Goal: Task Accomplishment & Management: Manage account settings

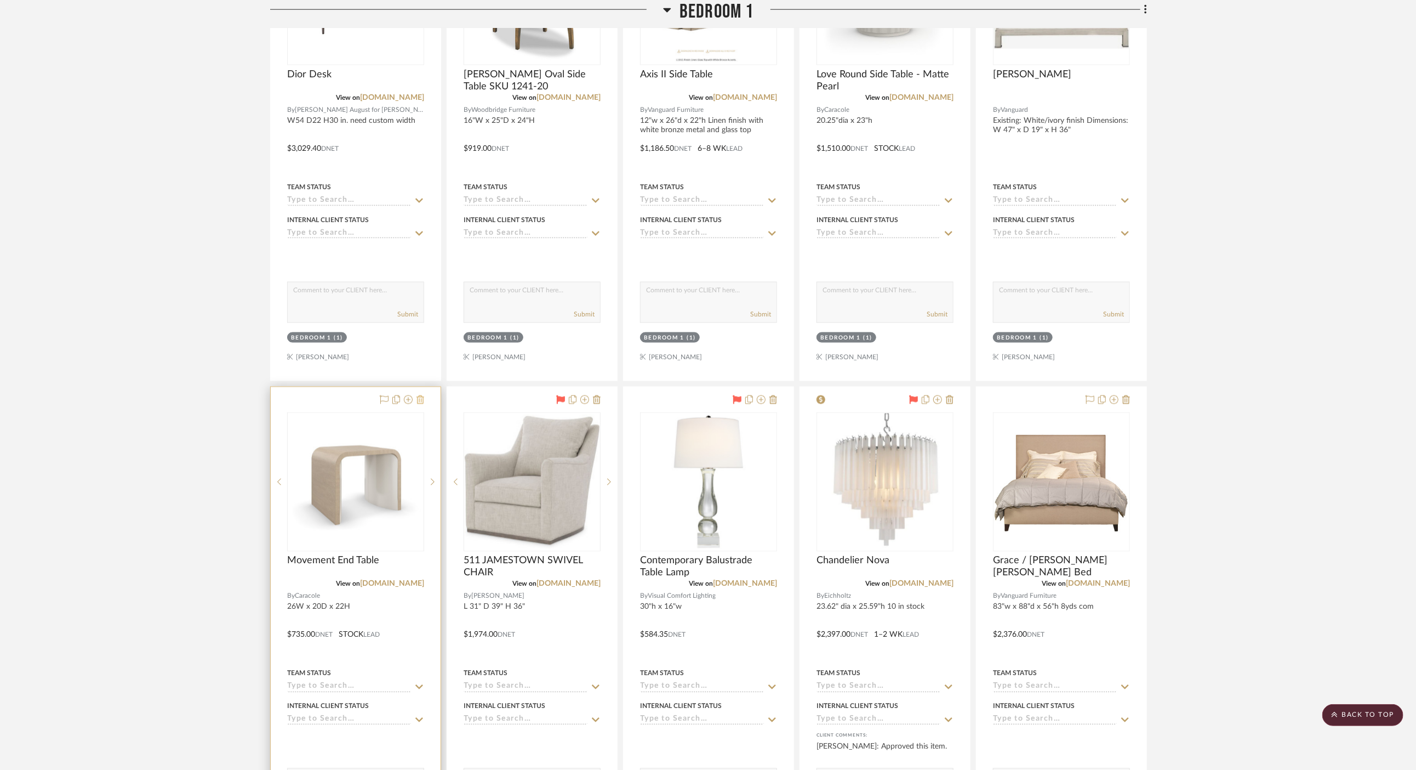
click at [418, 399] on icon at bounding box center [421, 399] width 8 height 9
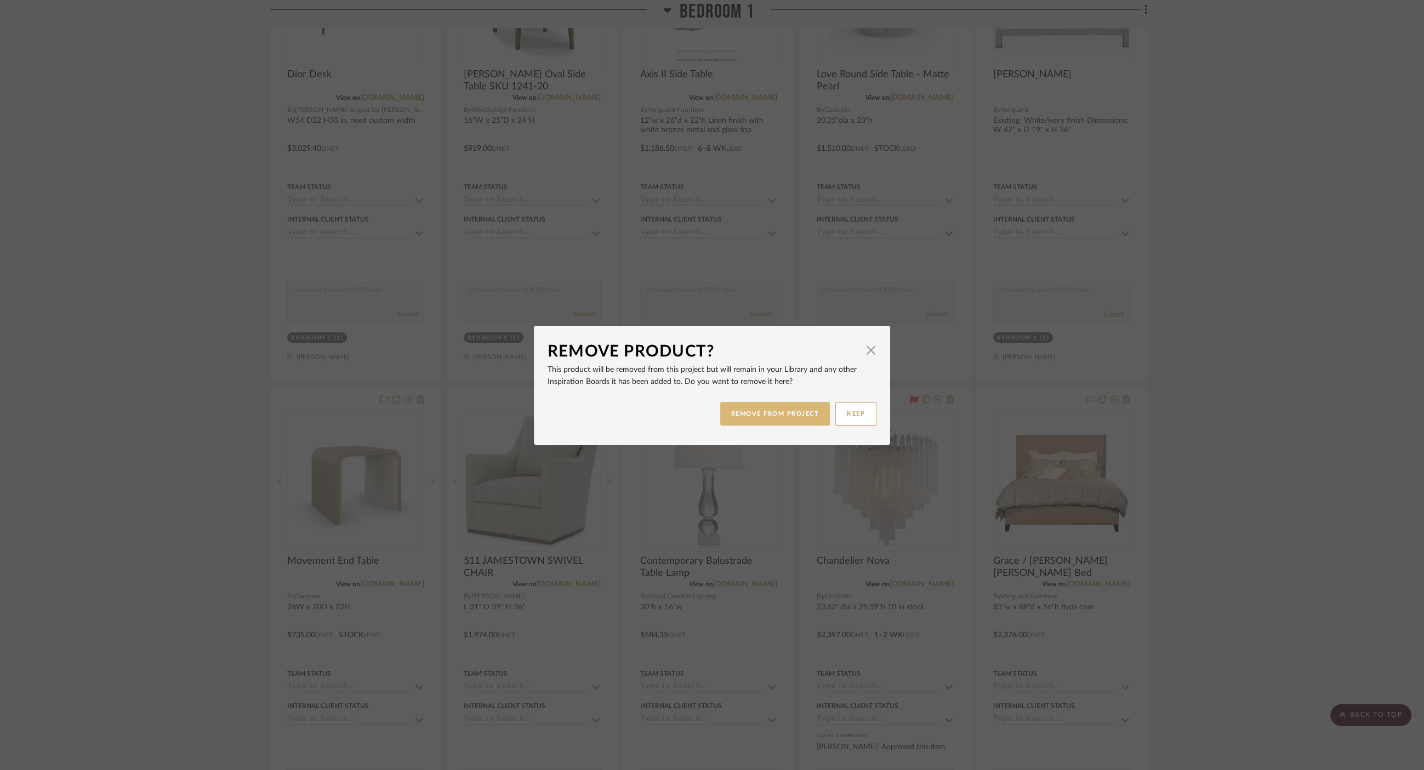
click at [757, 414] on button "REMOVE FROM PROJECT" at bounding box center [775, 414] width 110 height 24
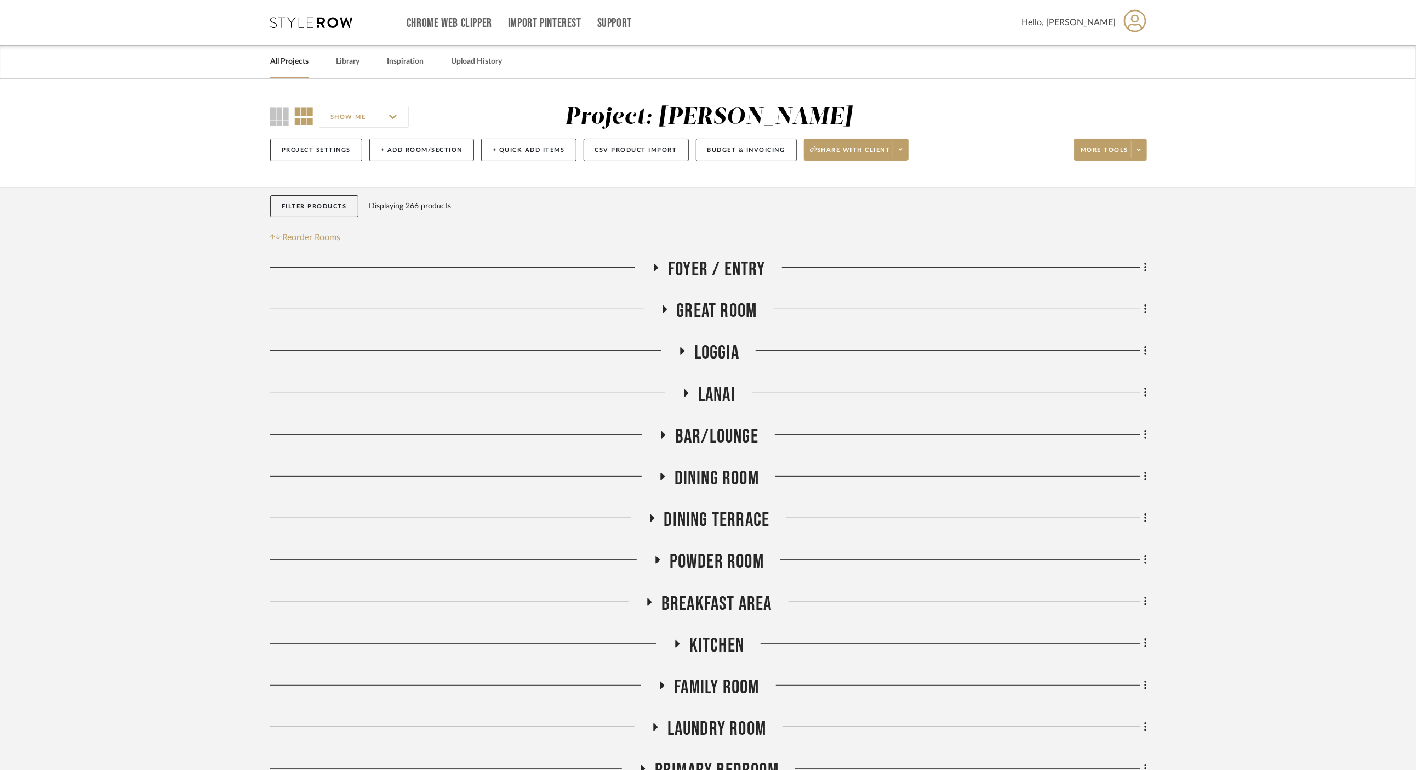
click at [284, 74] on div "All Projects" at bounding box center [289, 61] width 38 height 33
click at [284, 66] on link "All Projects" at bounding box center [289, 61] width 38 height 15
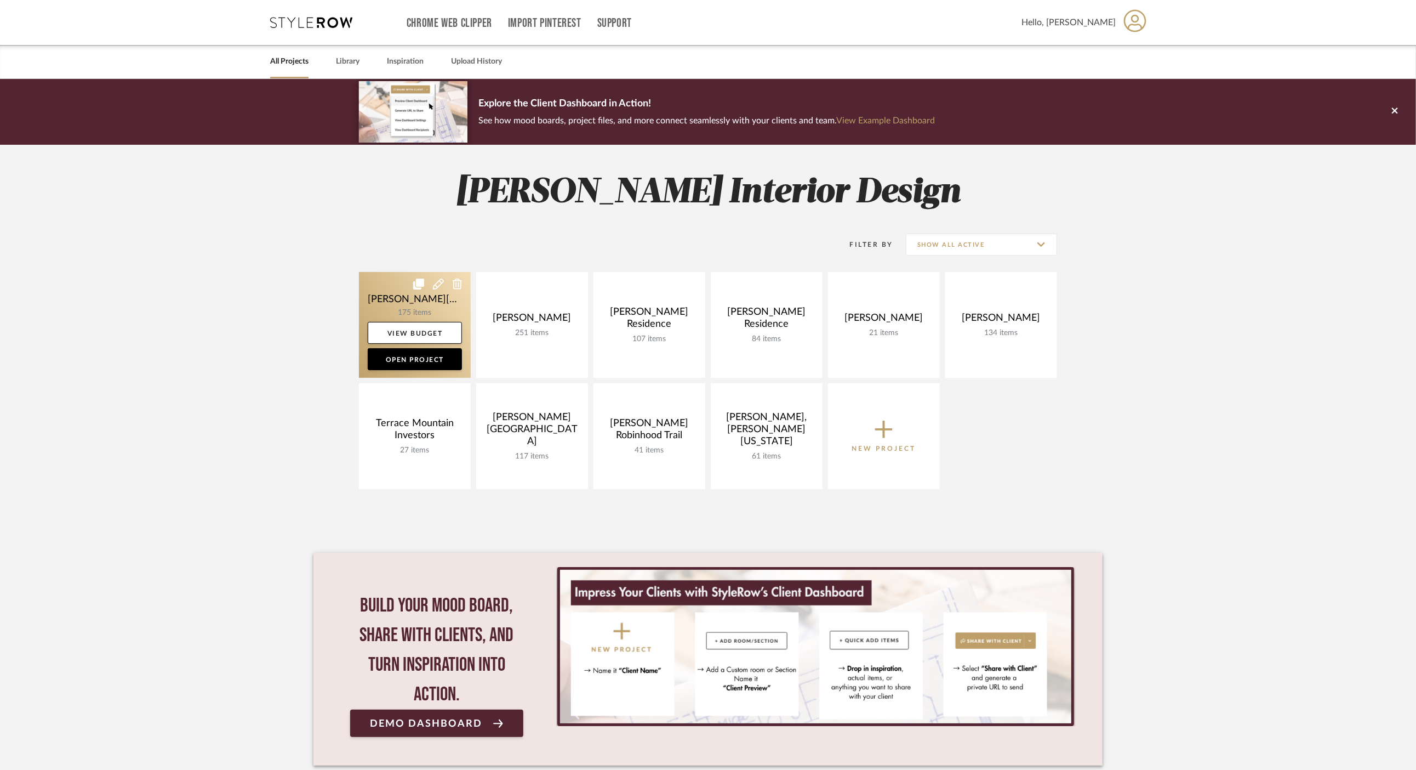
click at [382, 299] on link at bounding box center [415, 325] width 112 height 106
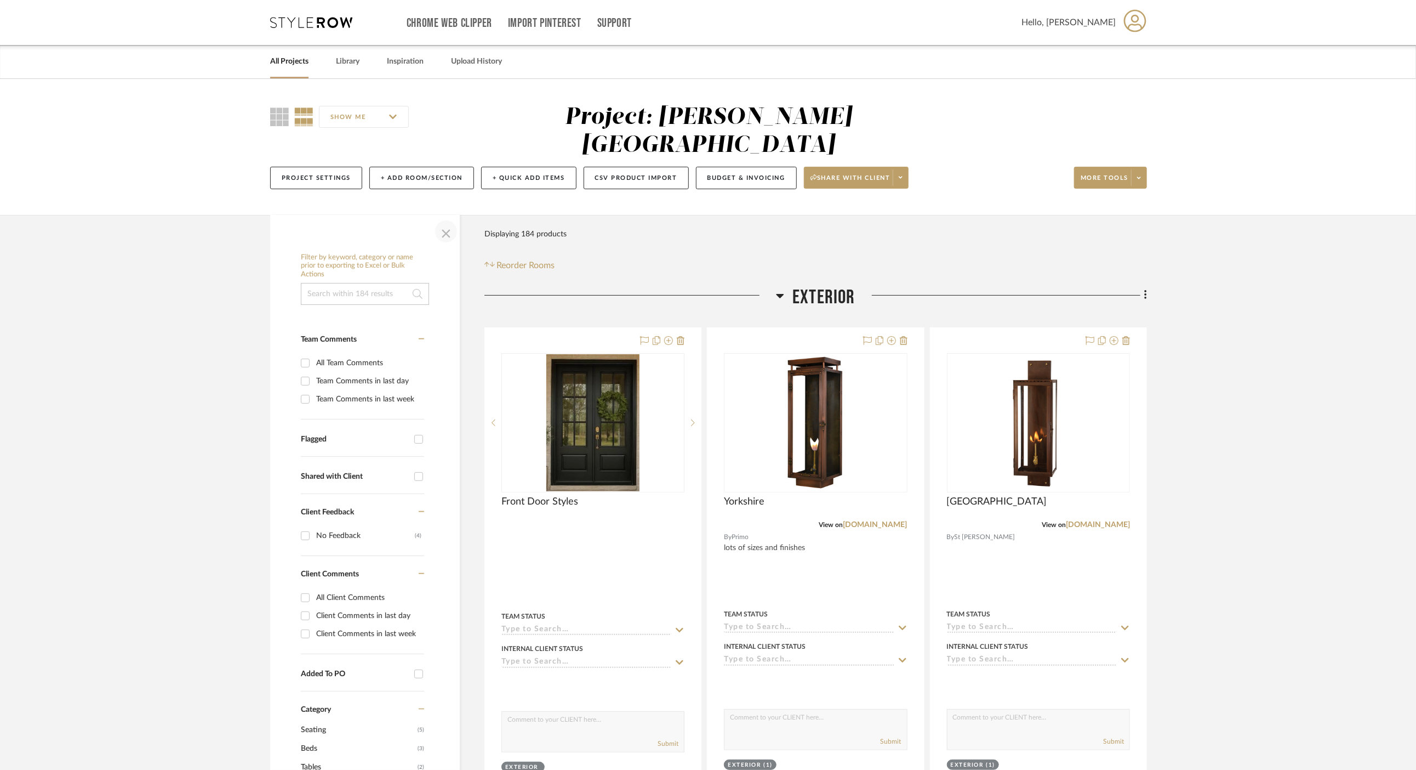
click at [445, 218] on span "button" at bounding box center [446, 231] width 26 height 26
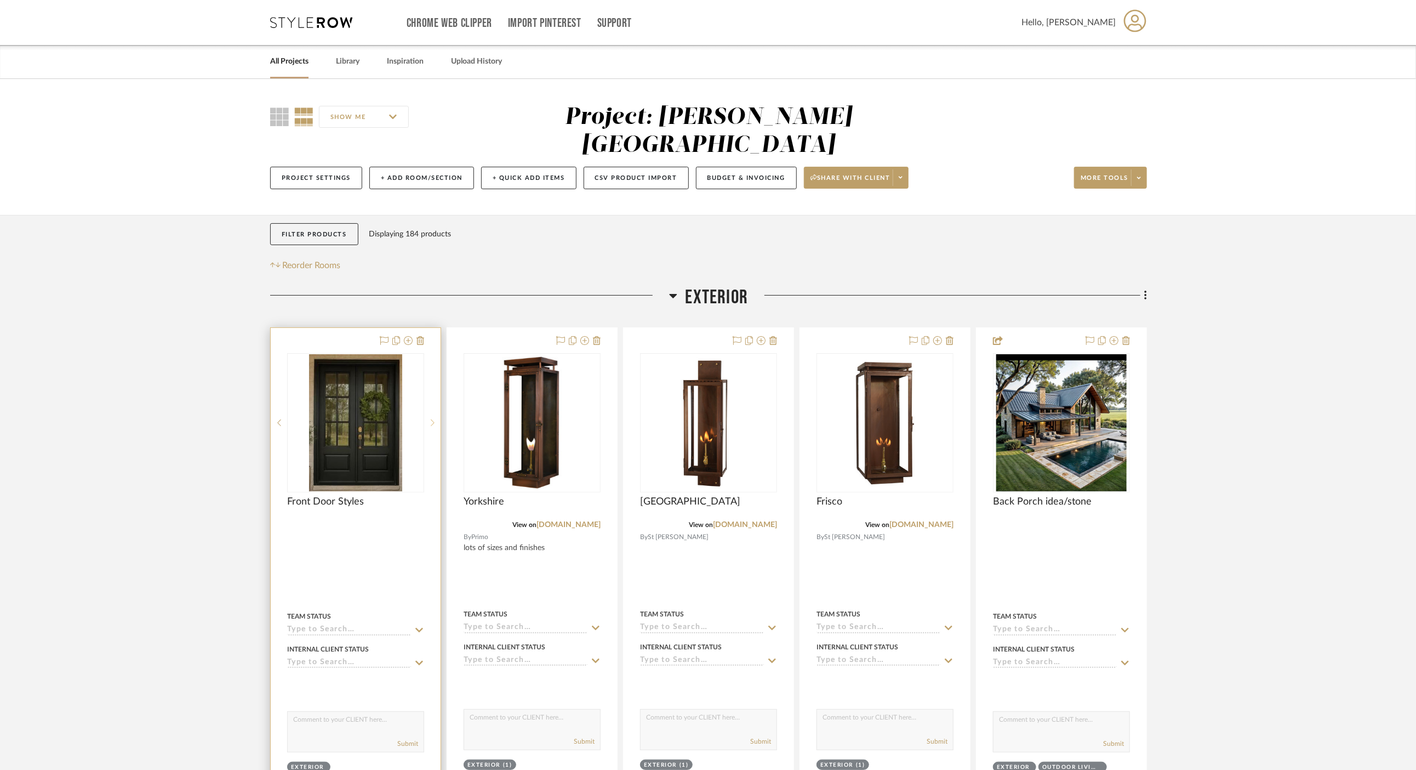
click at [434, 419] on icon at bounding box center [433, 422] width 4 height 7
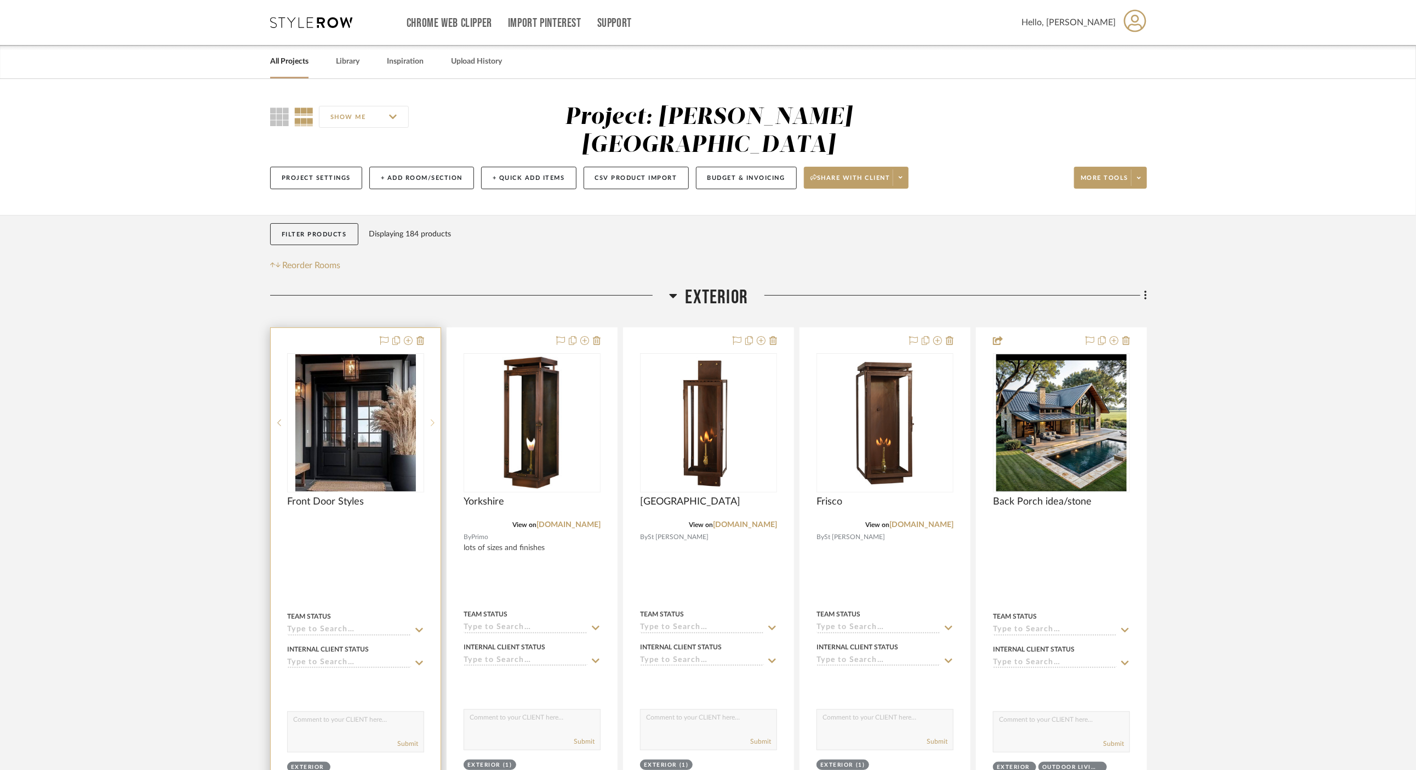
click at [434, 419] on icon at bounding box center [433, 422] width 4 height 7
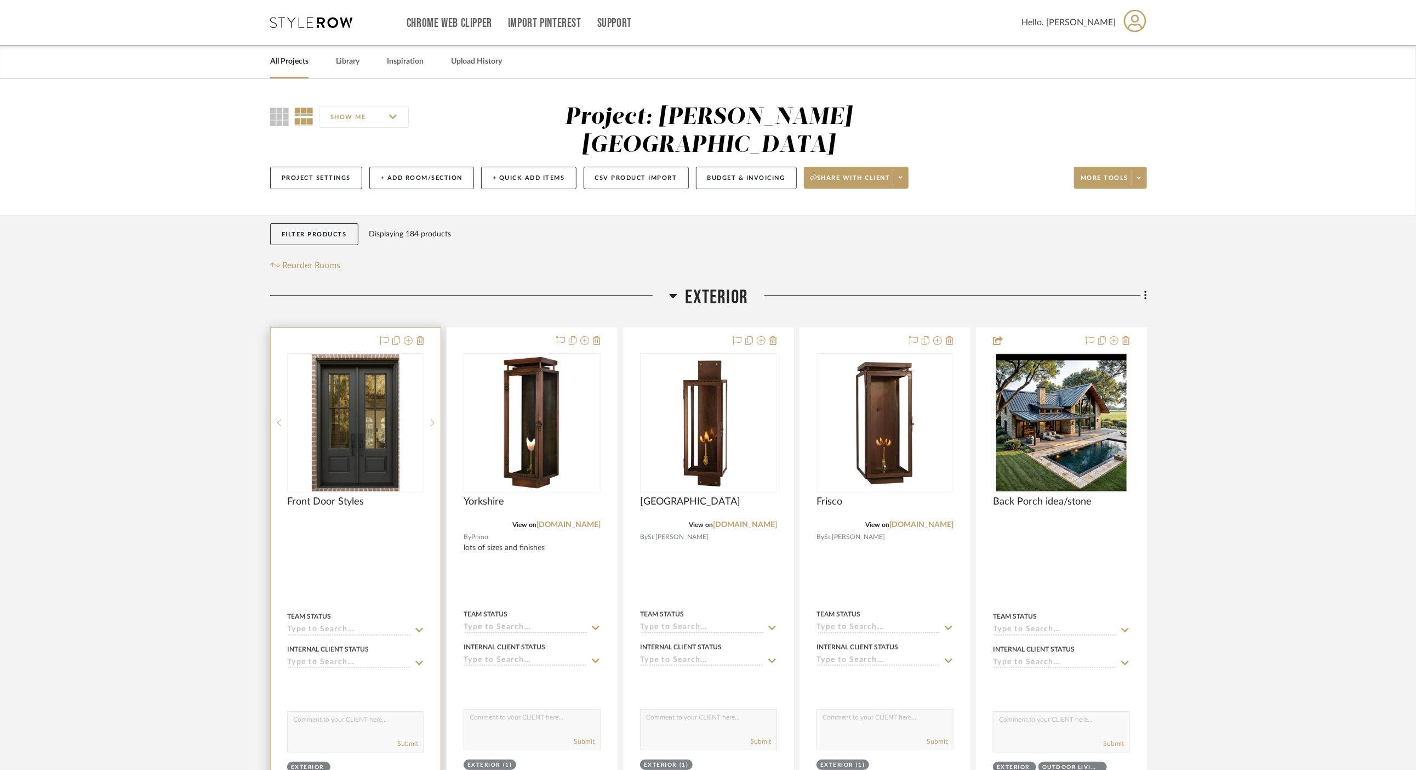
click at [408, 562] on div at bounding box center [356, 569] width 170 height 482
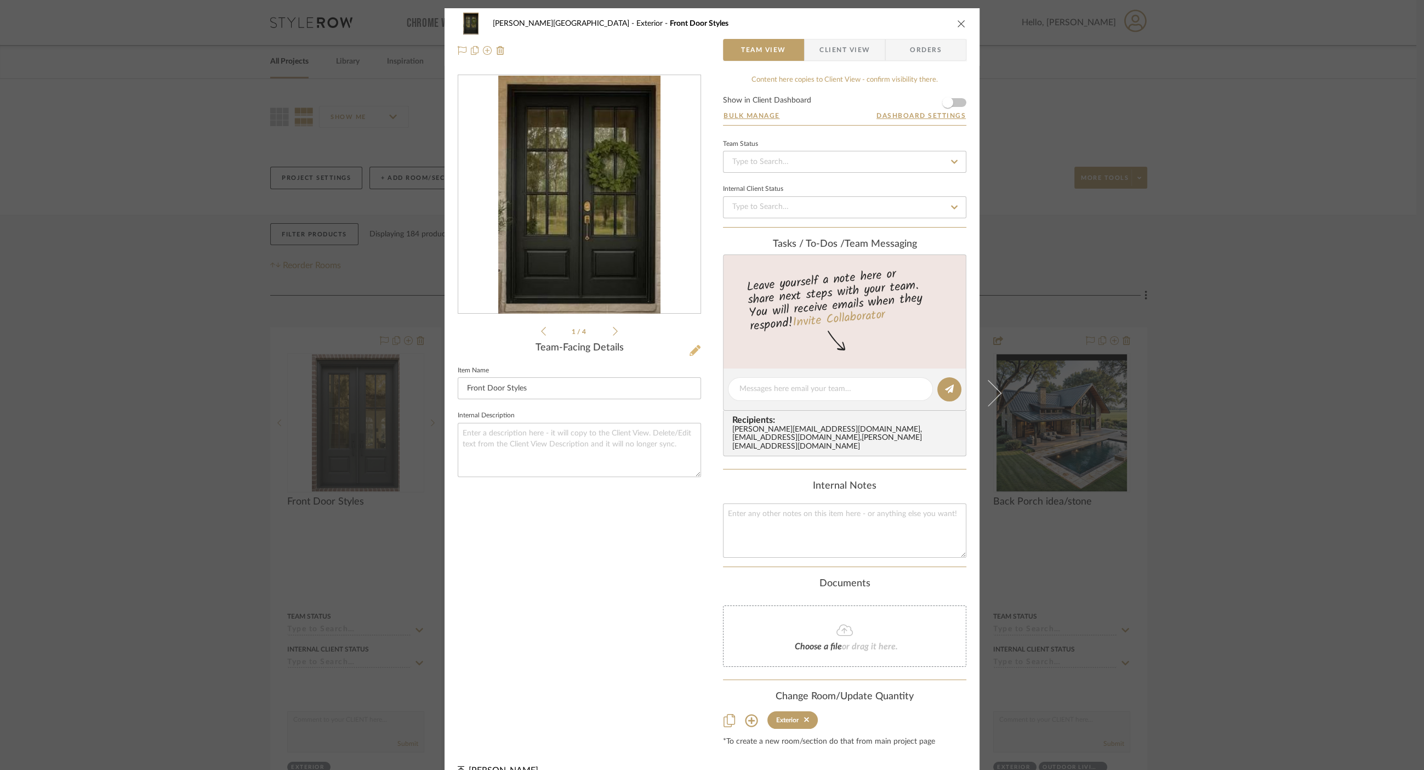
click at [690, 352] on icon at bounding box center [695, 350] width 11 height 11
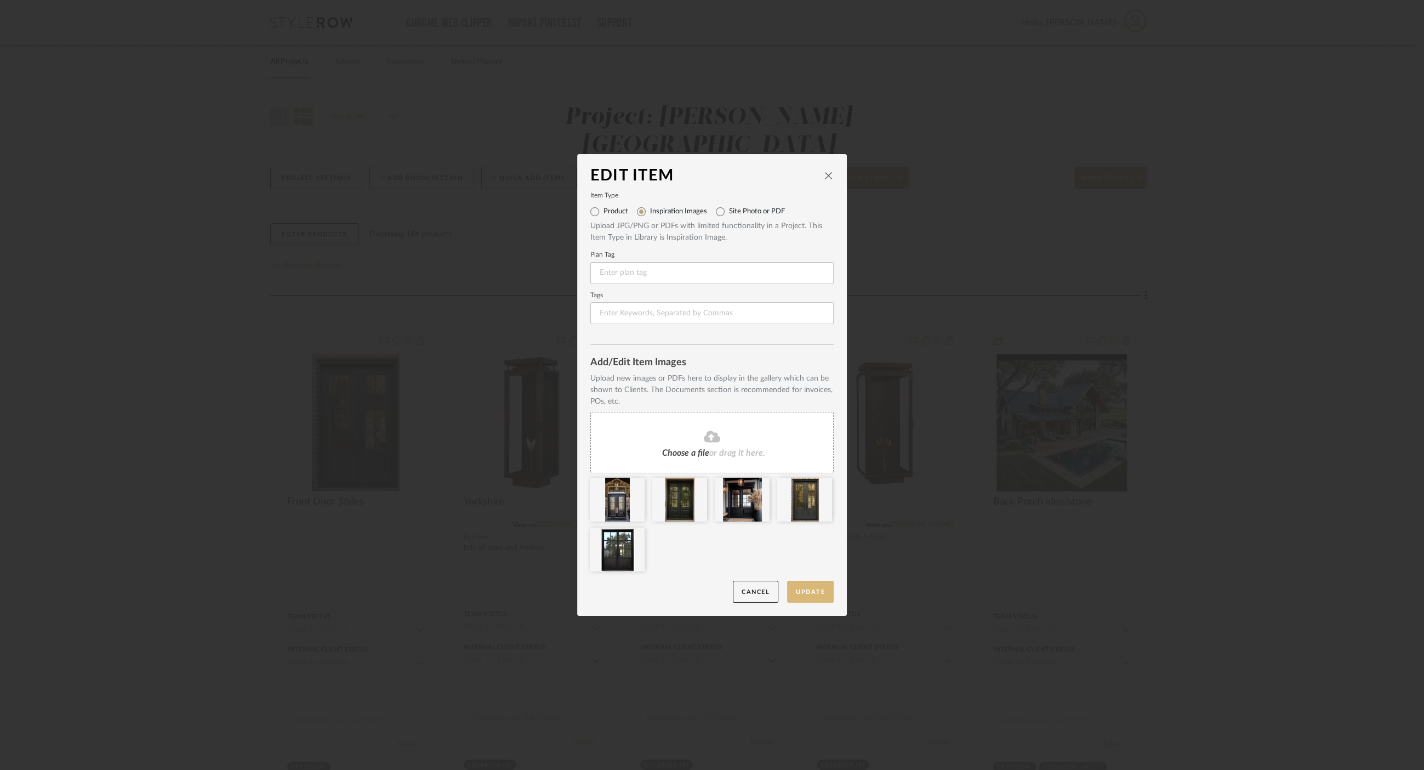
click at [819, 589] on button "Update" at bounding box center [810, 591] width 47 height 22
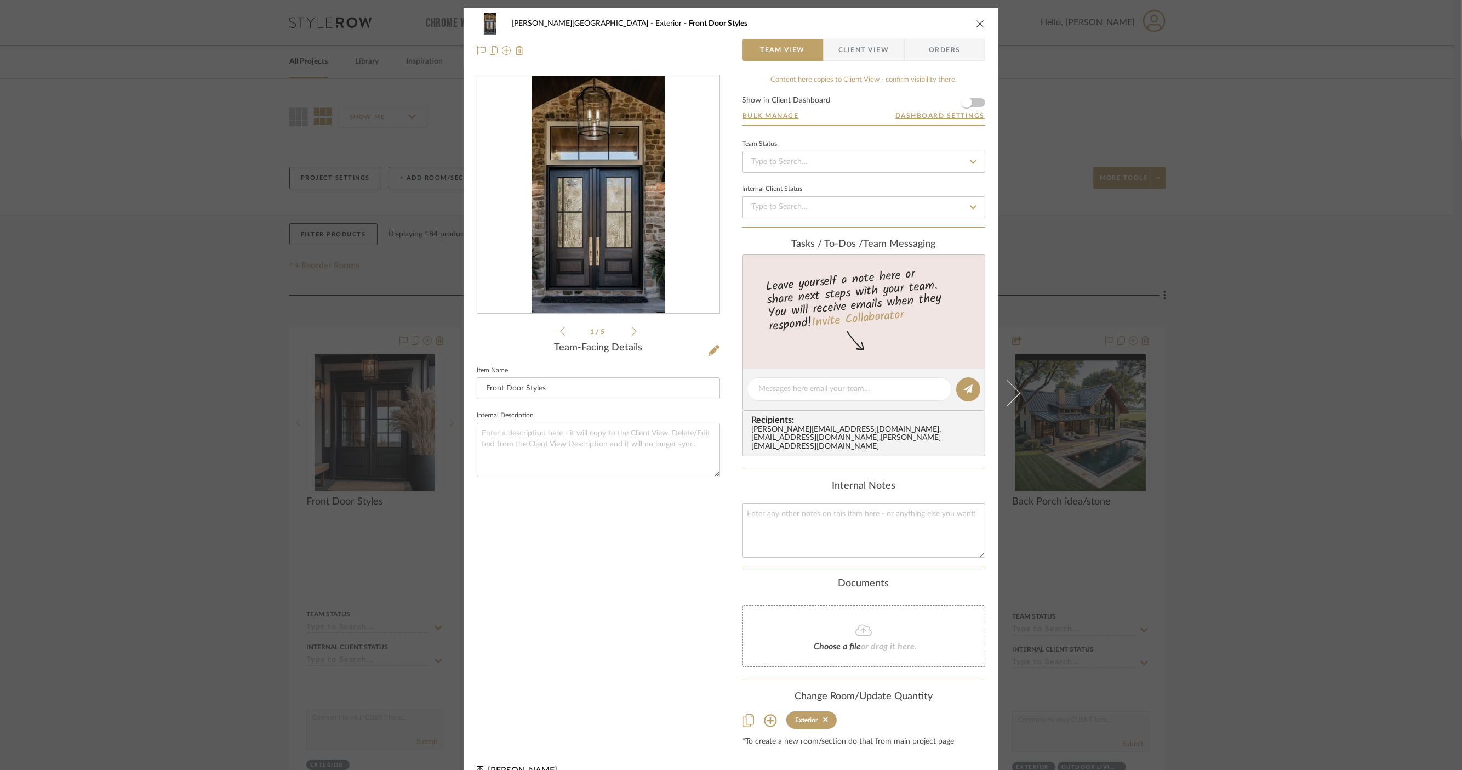
click at [1201, 226] on div "[PERSON_NAME] Circle C Ranch Exterior Front Door Styles Team View Client View O…" at bounding box center [731, 385] width 1462 height 770
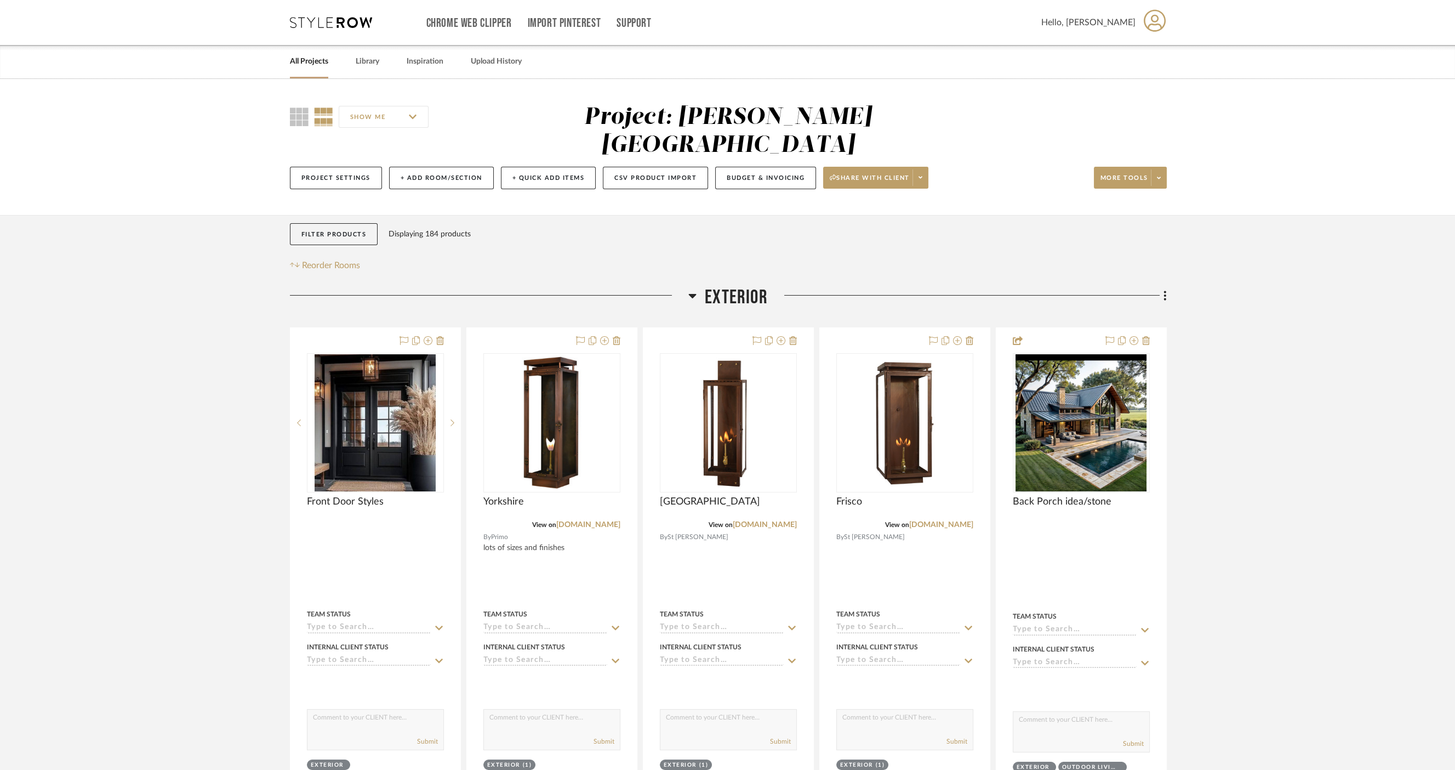
click at [311, 64] on link "All Projects" at bounding box center [309, 61] width 38 height 15
